Goal: Task Accomplishment & Management: Complete application form

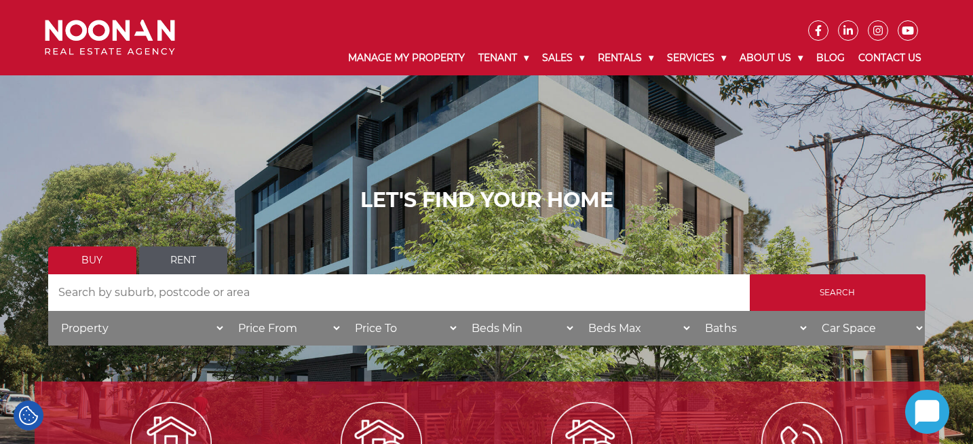
click at [188, 258] on link "Rent" at bounding box center [183, 260] width 88 height 28
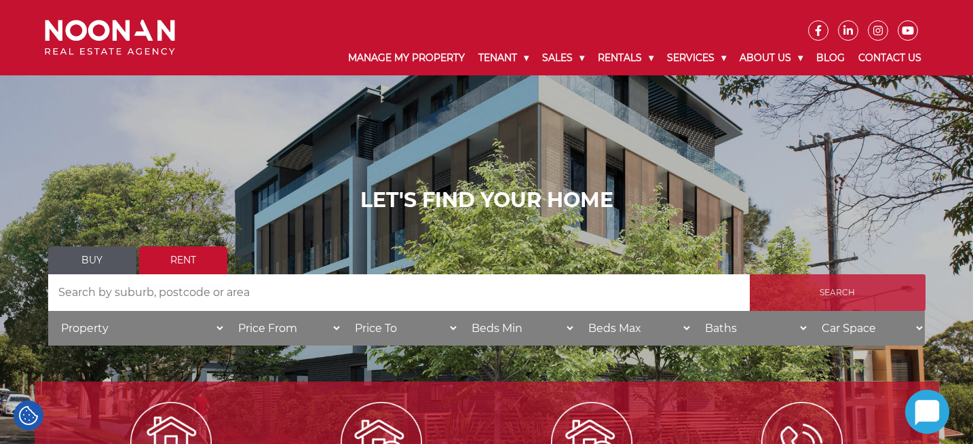
click at [844, 288] on input "Search" at bounding box center [838, 292] width 176 height 37
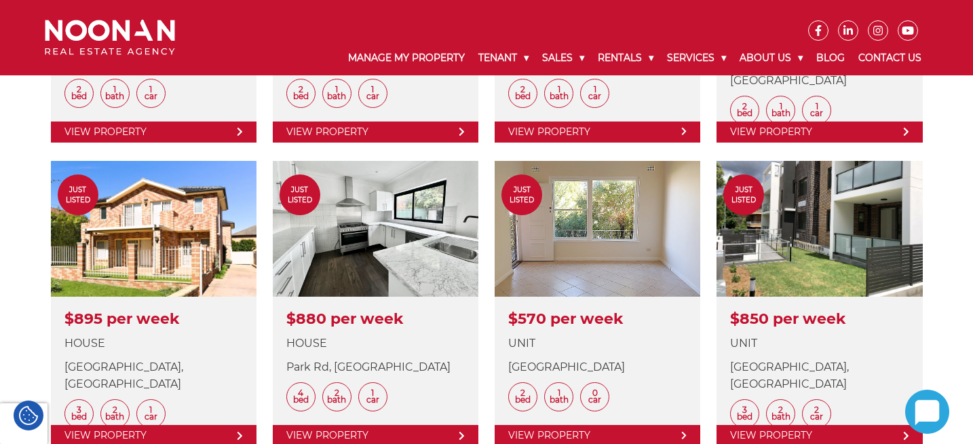
scroll to position [634, 0]
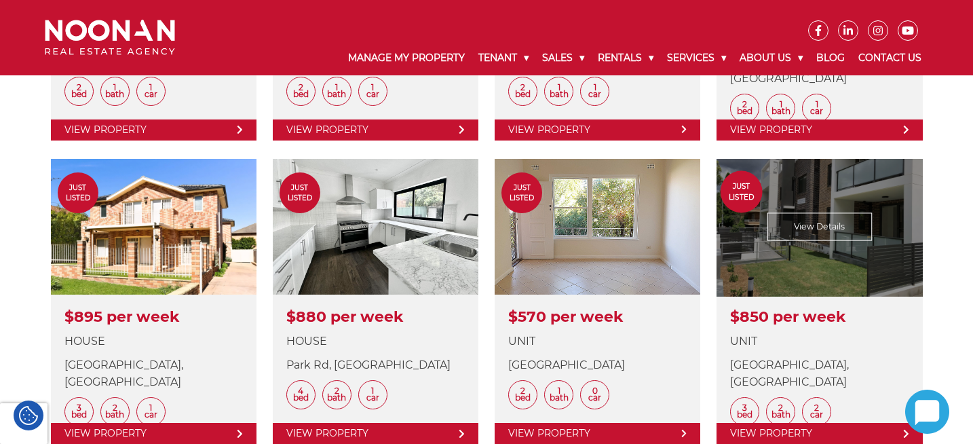
click at [801, 258] on link at bounding box center [819, 301] width 206 height 285
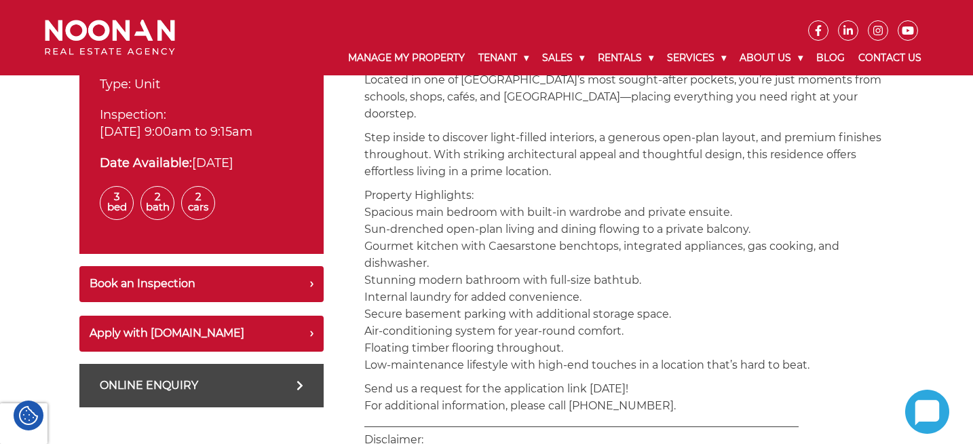
scroll to position [583, 0]
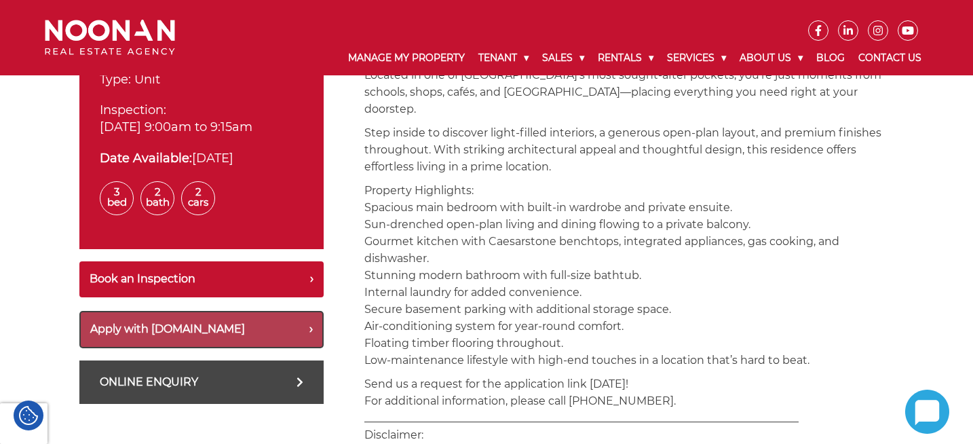
click at [189, 328] on button "Apply with [DOMAIN_NAME]" at bounding box center [201, 329] width 244 height 37
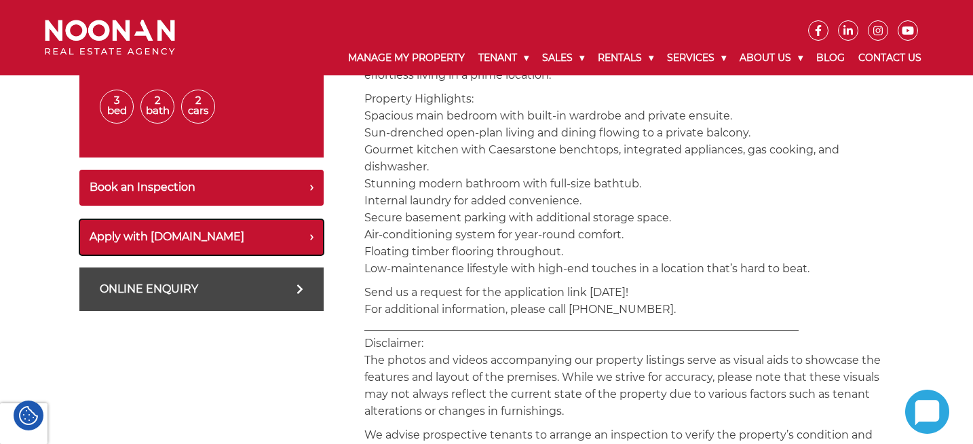
scroll to position [676, 0]
